Goal: Use online tool/utility: Utilize a website feature to perform a specific function

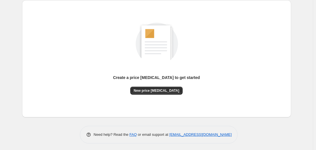
scroll to position [63, 0]
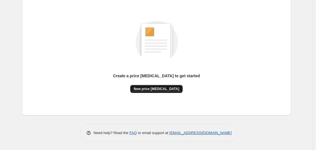
click at [156, 88] on span "New price [MEDICAL_DATA]" at bounding box center [157, 88] width 46 height 5
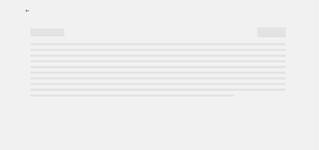
select select "percentage"
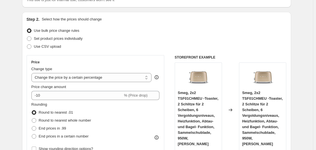
scroll to position [93, 0]
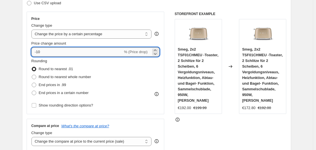
click at [107, 51] on input "-10" at bounding box center [77, 51] width 92 height 9
type input "-1"
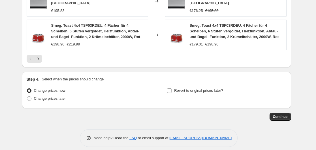
scroll to position [465, 0]
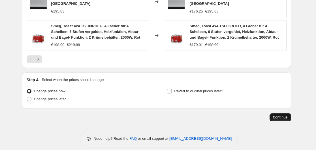
type input "-46"
click at [280, 115] on span "Continue" at bounding box center [280, 117] width 15 height 5
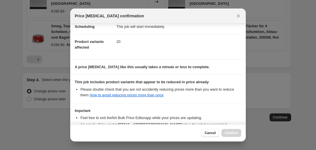
scroll to position [89, 0]
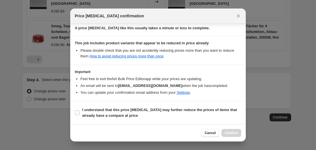
click at [73, 113] on section "I understand that this price [MEDICAL_DATA] may further reduce the prices of it…" at bounding box center [158, 112] width 176 height 23
click at [76, 113] on input "I understand that this price [MEDICAL_DATA] may further reduce the prices of it…" at bounding box center [77, 112] width 5 height 5
checkbox input "true"
click at [230, 133] on span "Confirm" at bounding box center [231, 132] width 13 height 5
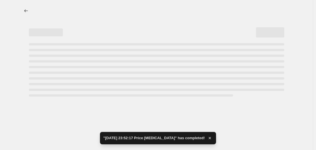
select select "percentage"
